Goal: Transaction & Acquisition: Purchase product/service

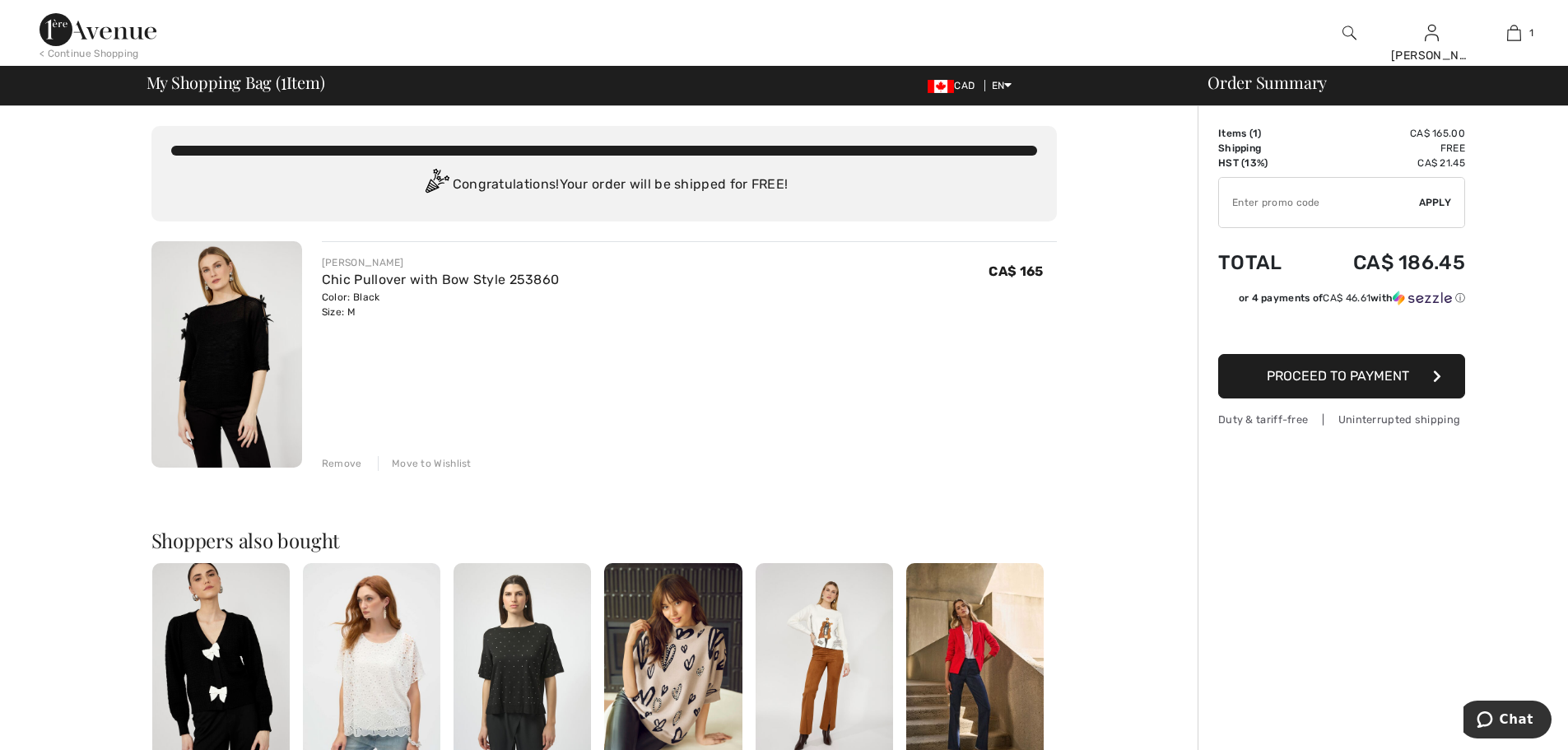
click at [230, 338] on img at bounding box center [226, 354] width 151 height 226
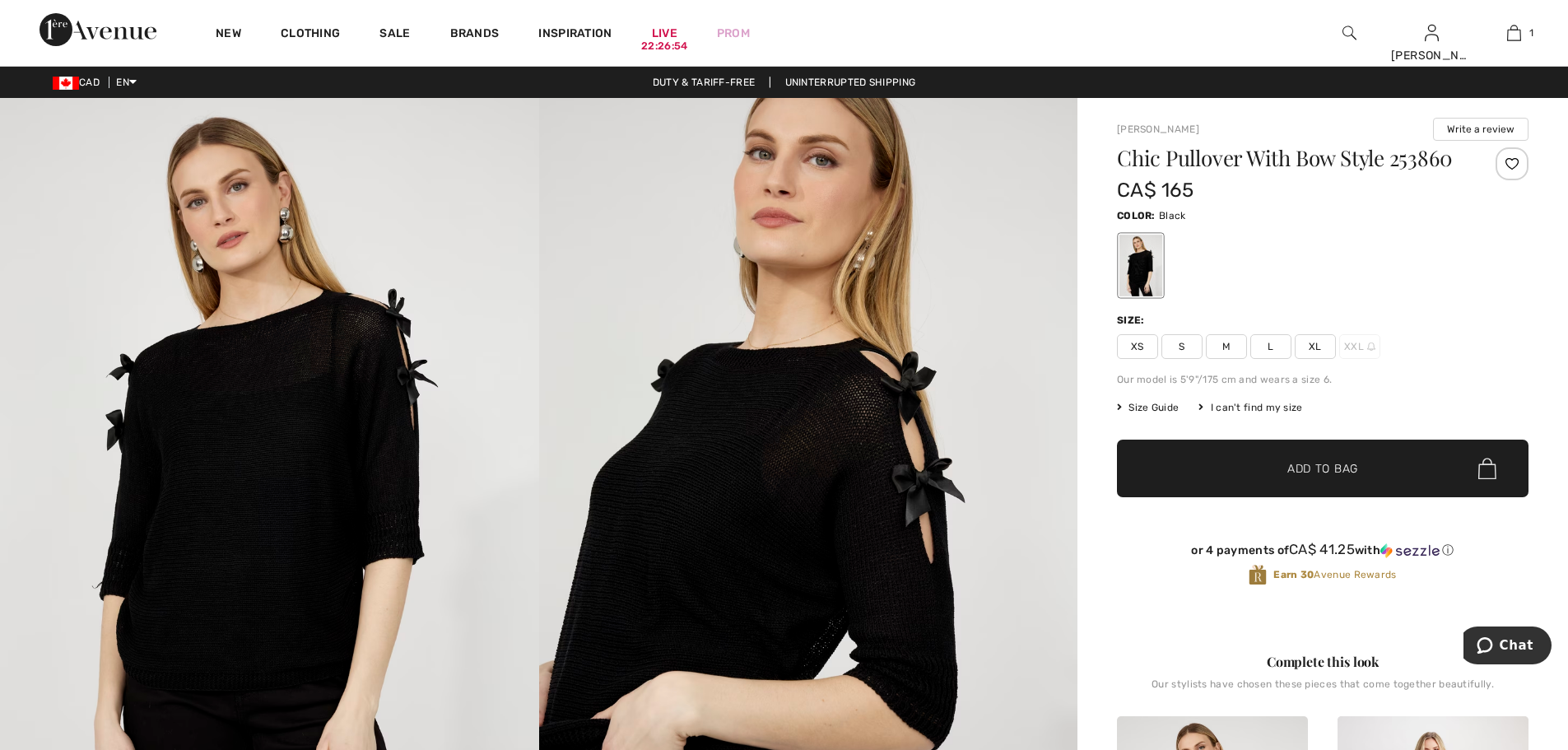
click at [327, 435] on img at bounding box center [269, 501] width 539 height 808
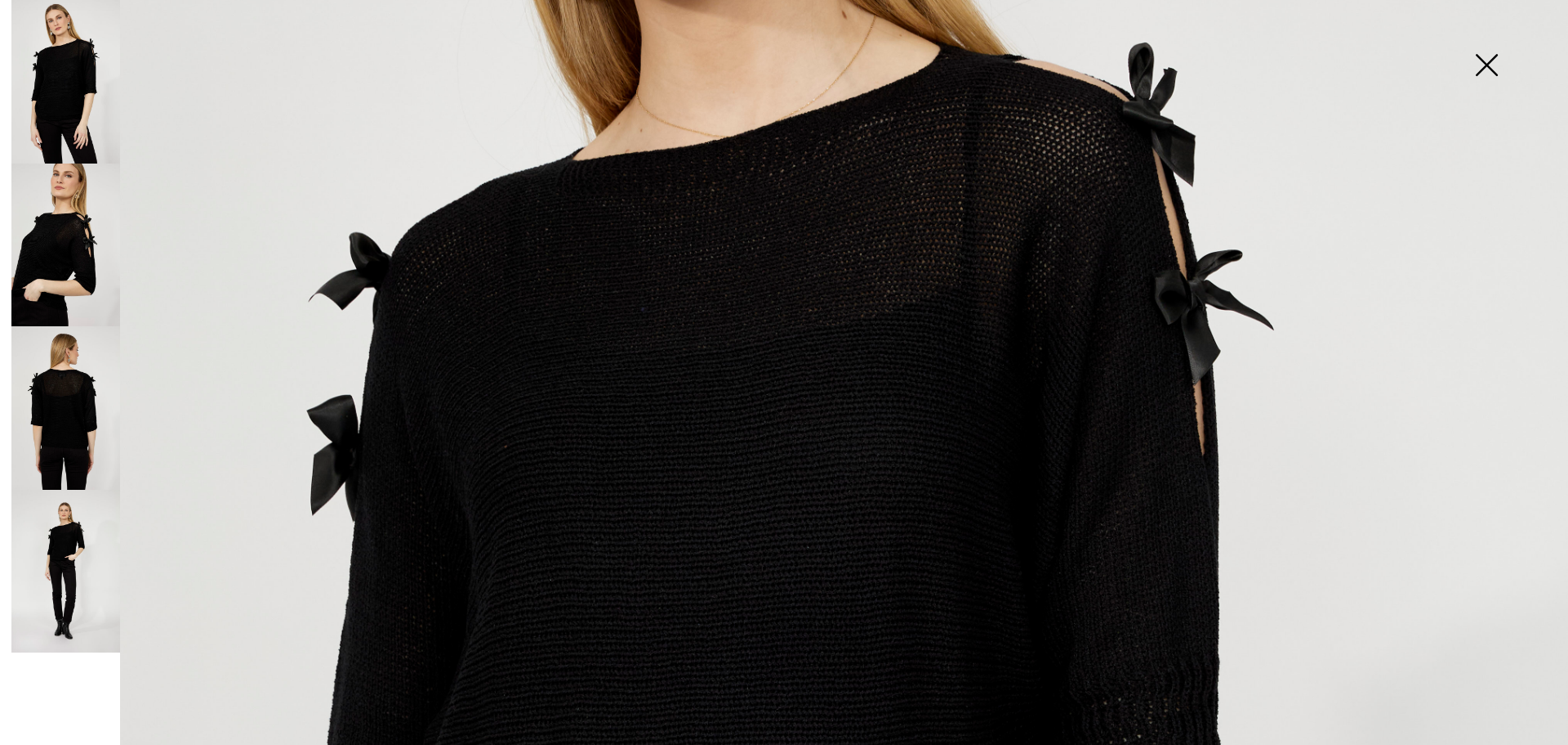
scroll to position [480, 0]
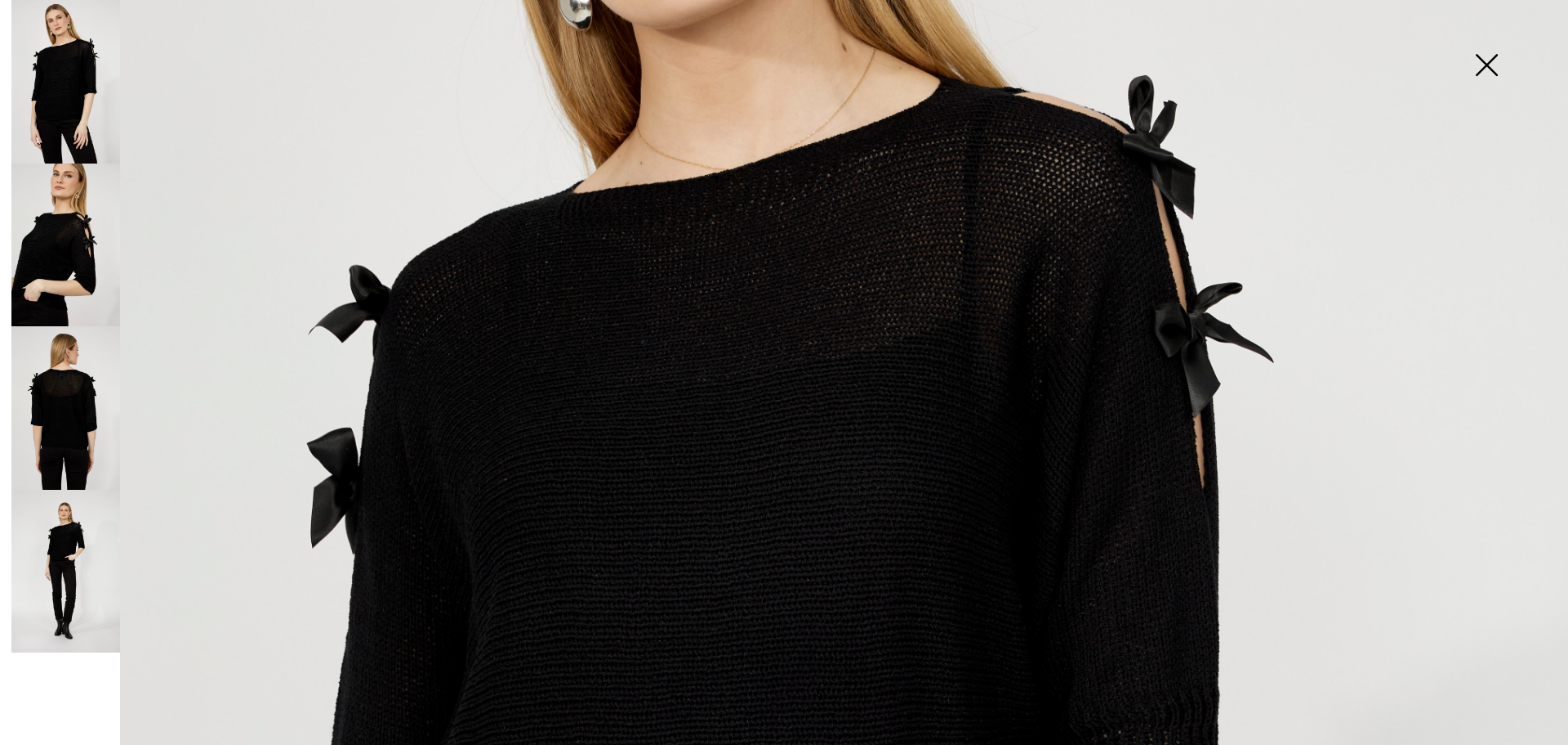
click at [62, 248] on img at bounding box center [65, 245] width 109 height 163
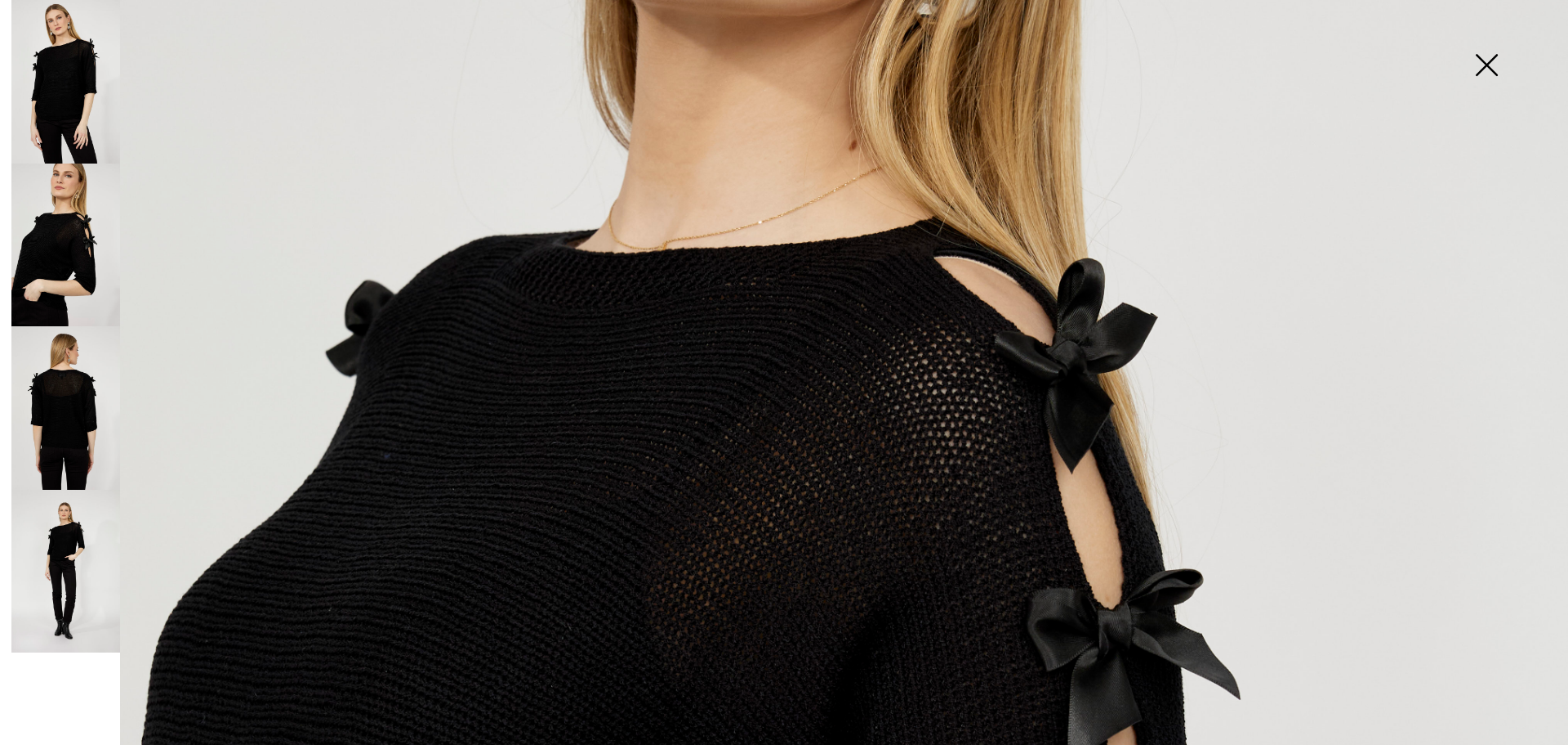
click at [72, 432] on img at bounding box center [65, 408] width 109 height 163
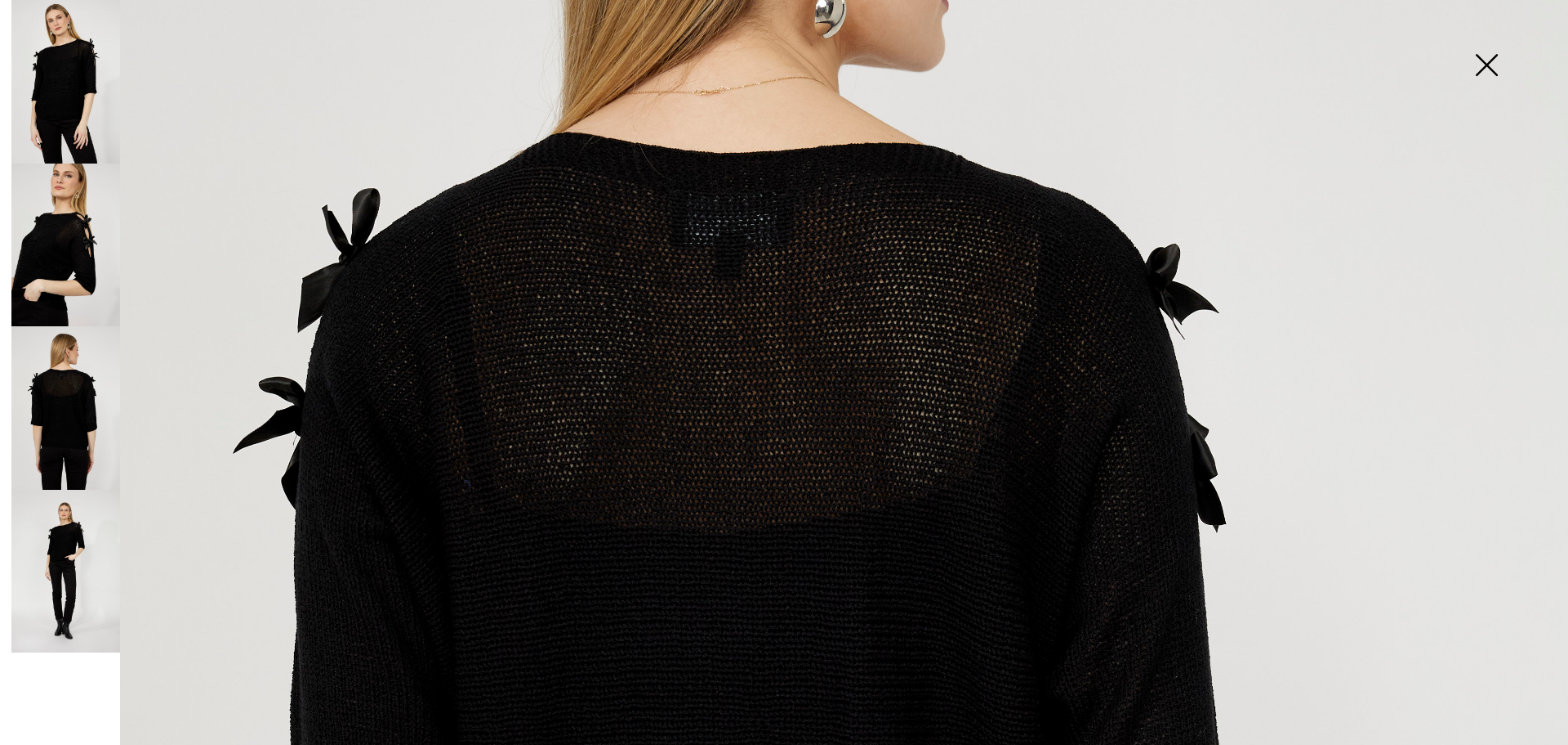
click at [67, 539] on img at bounding box center [65, 571] width 109 height 163
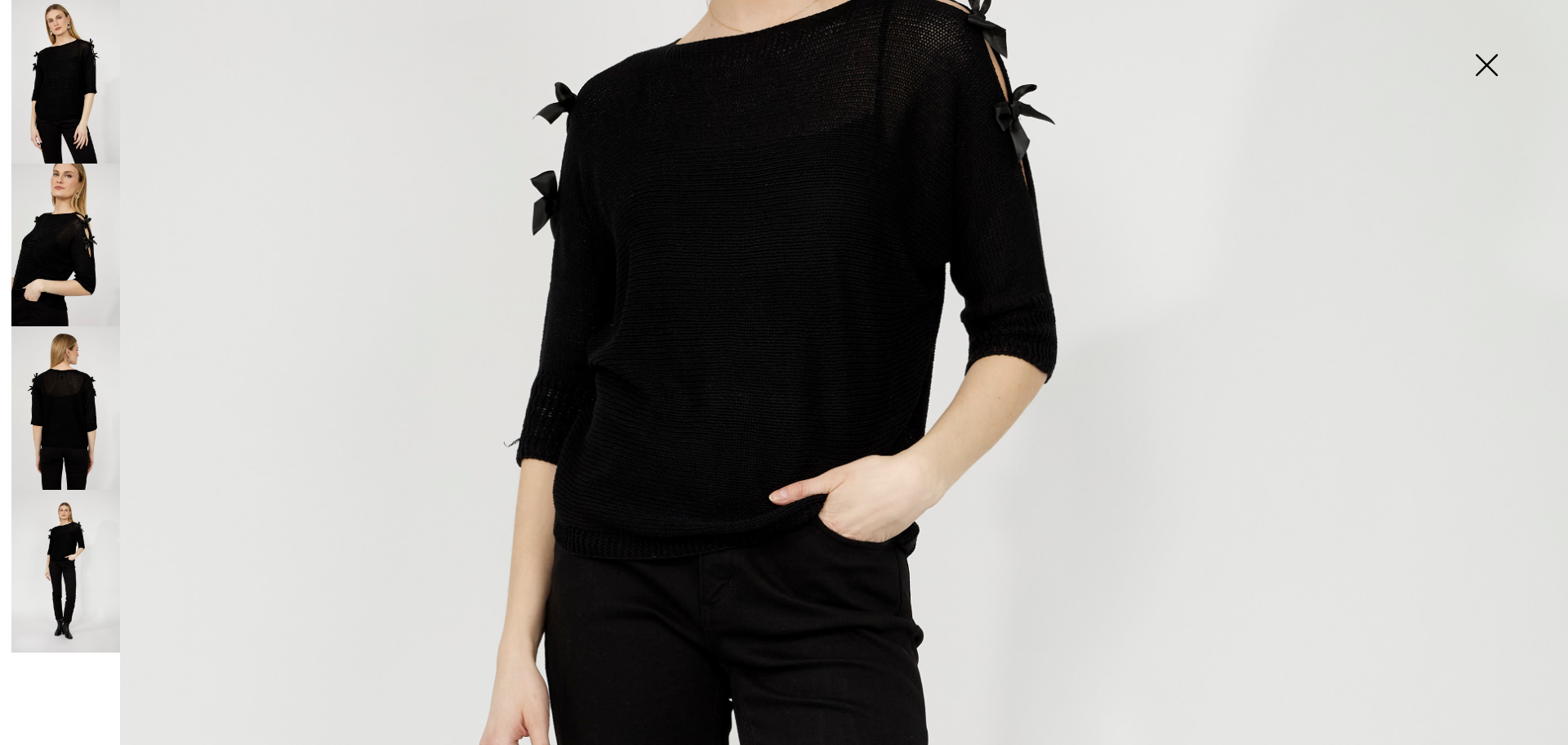
click at [83, 243] on img at bounding box center [65, 245] width 109 height 163
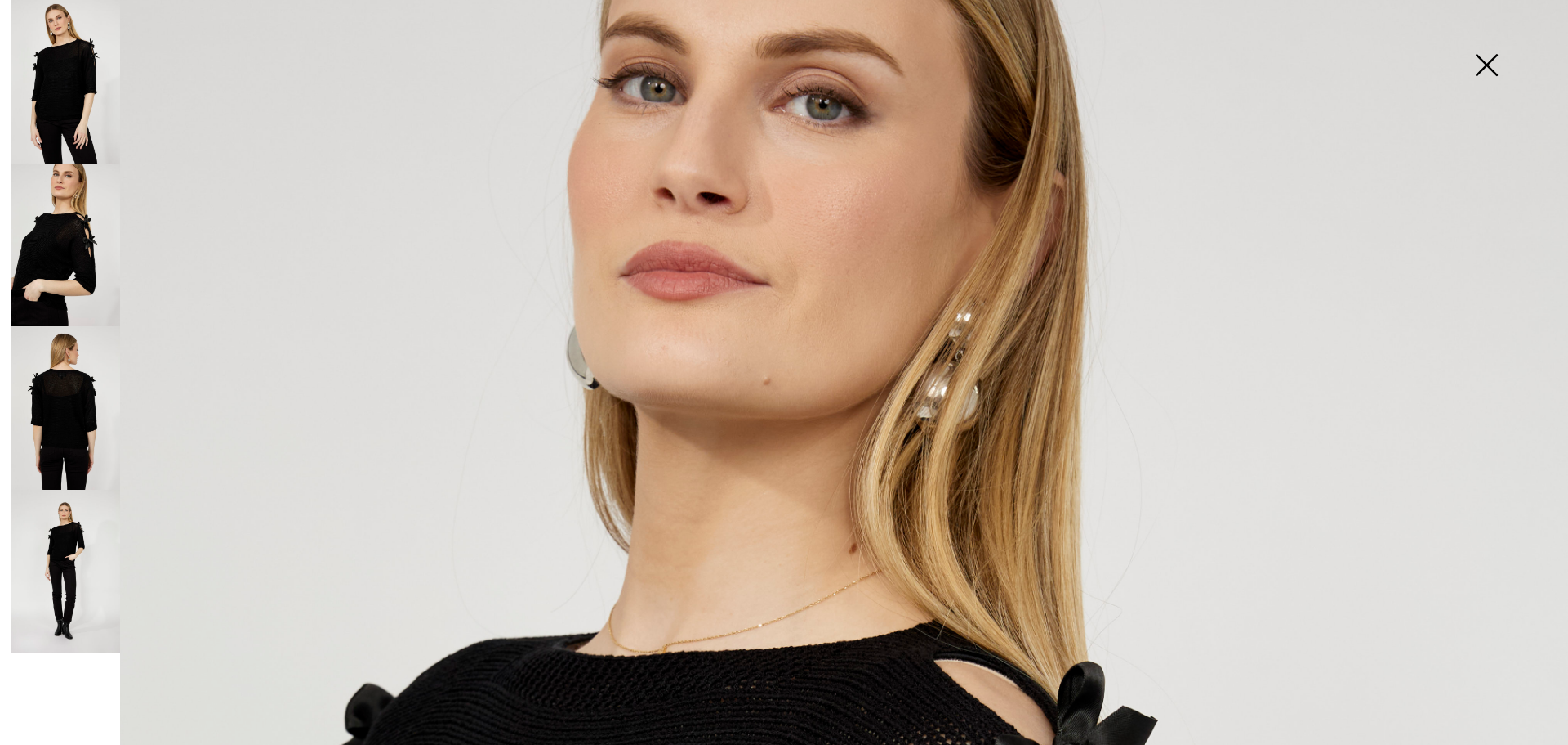
scroll to position [0, 0]
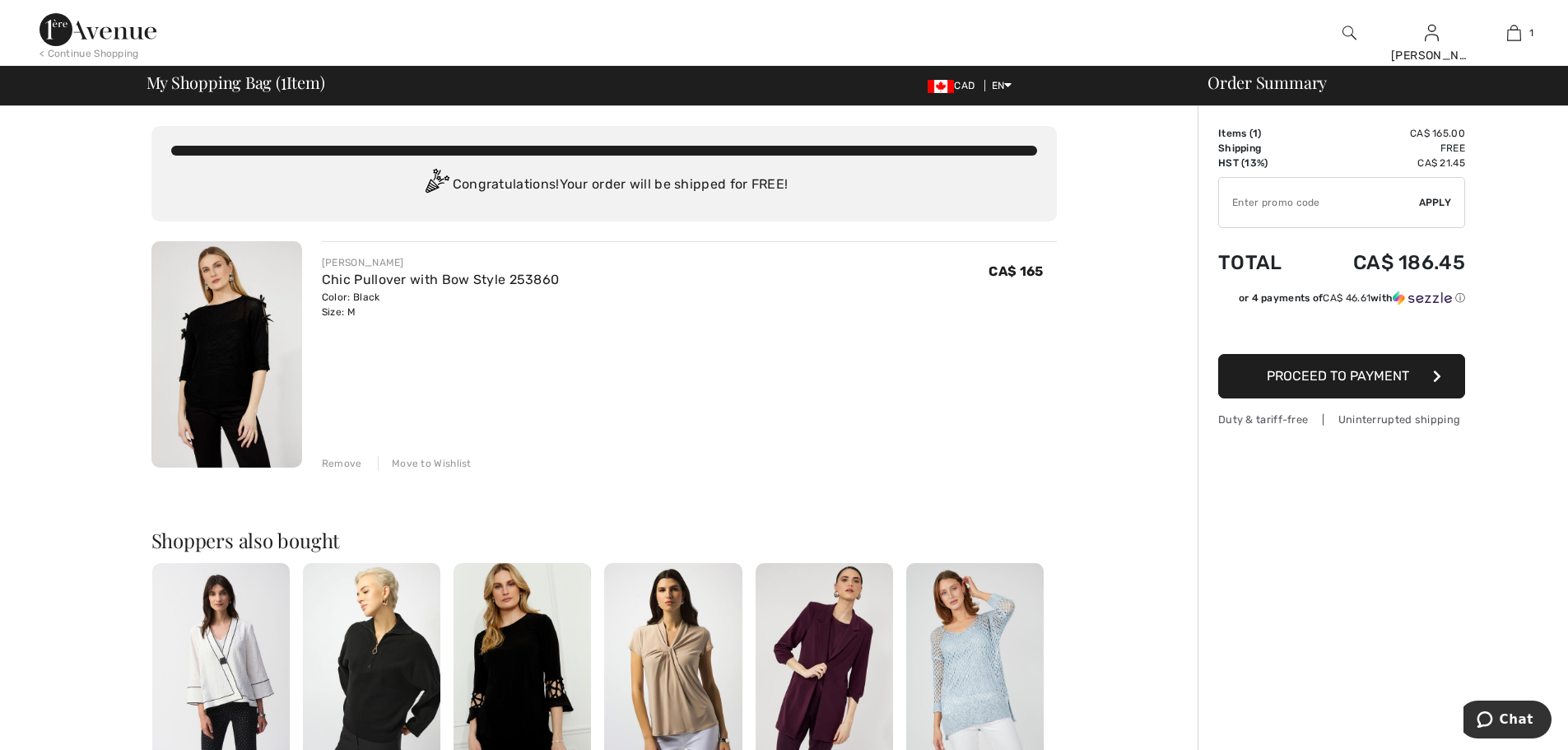
click at [1351, 379] on span "Proceed to Payment" at bounding box center [1338, 375] width 142 height 15
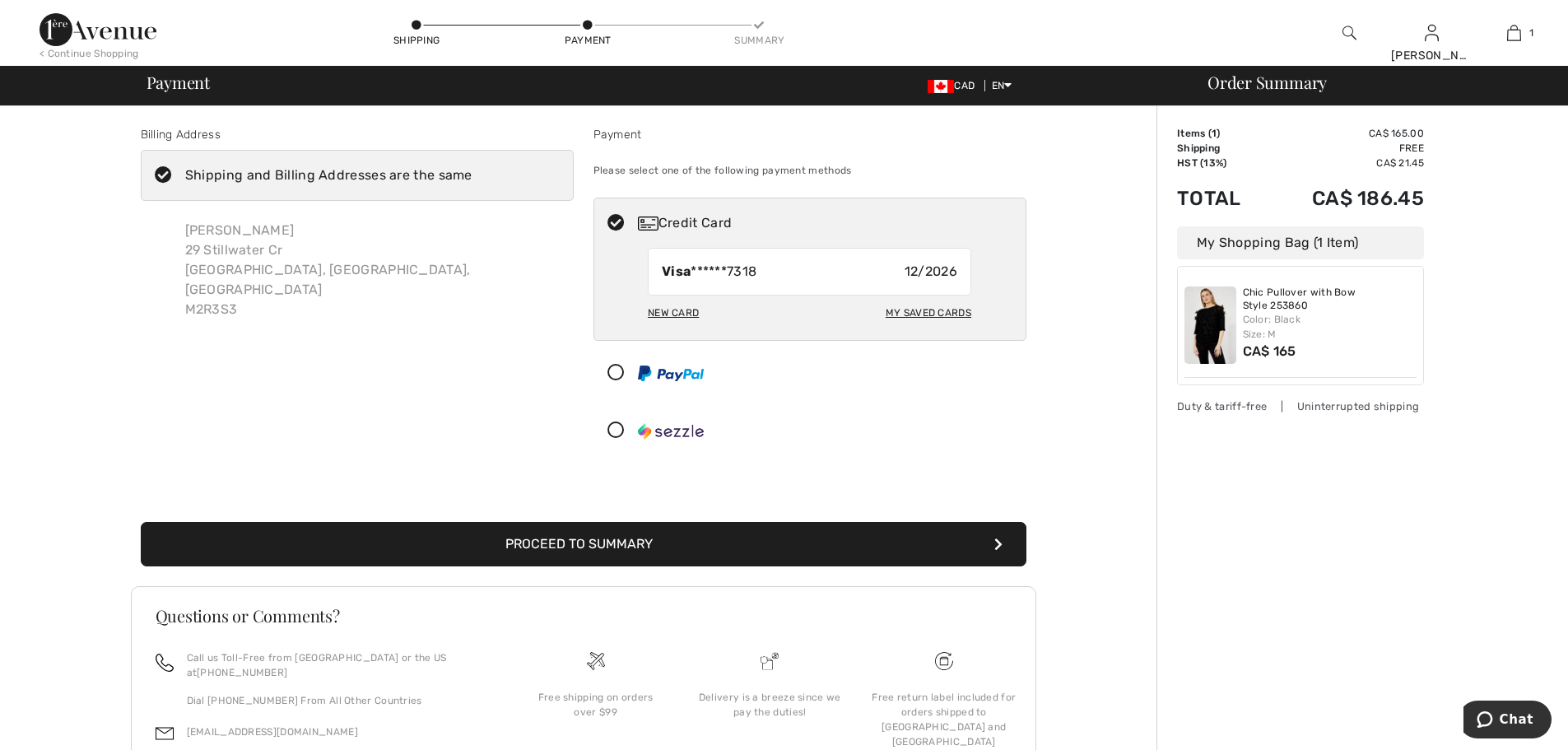
click at [599, 542] on button "Proceed to Summary" at bounding box center [583, 544] width 886 height 45
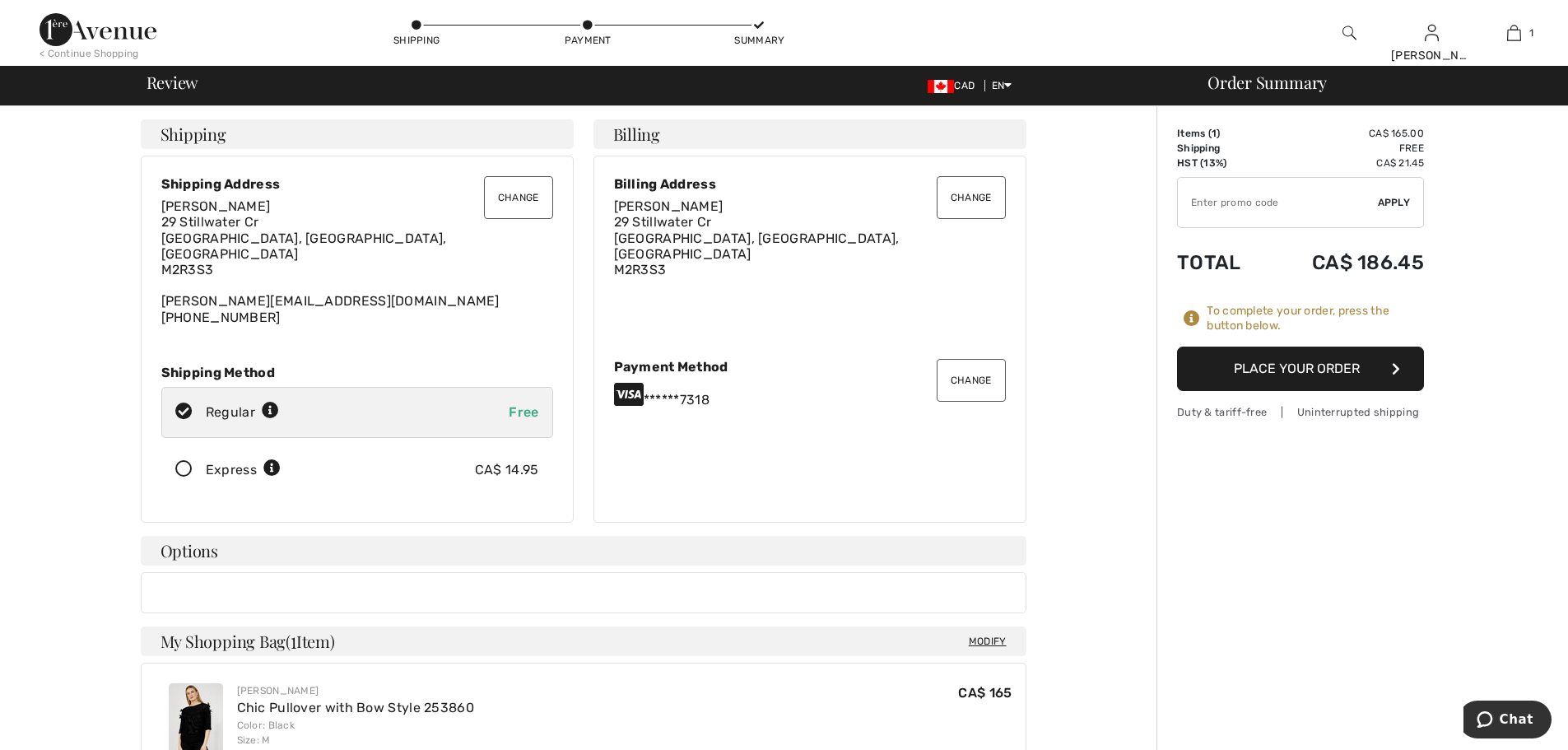
click at [1295, 366] on button "Place Your Order" at bounding box center [1300, 369] width 247 height 45
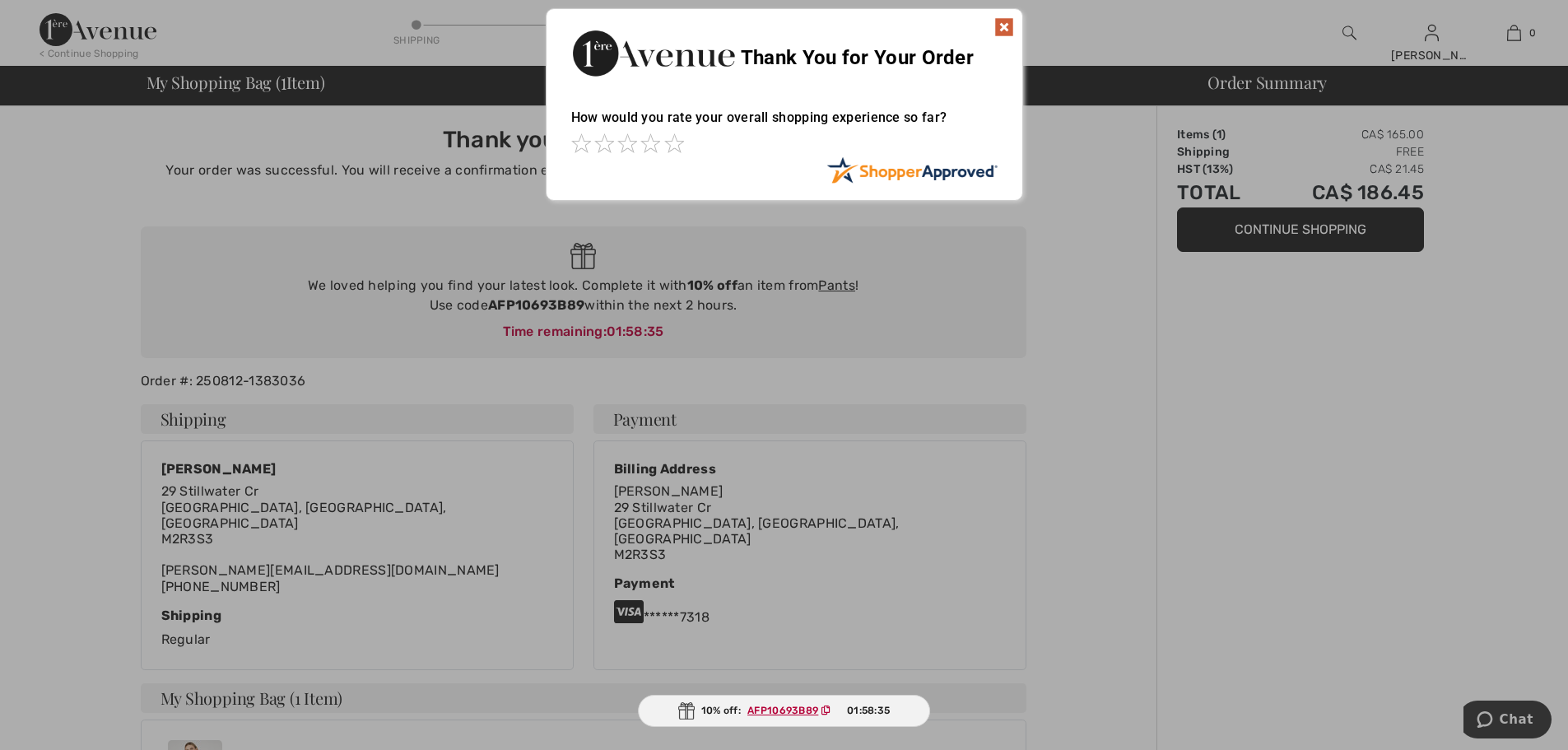
click at [1008, 21] on img at bounding box center [1004, 27] width 19 height 19
